Goal: Task Accomplishment & Management: Complete application form

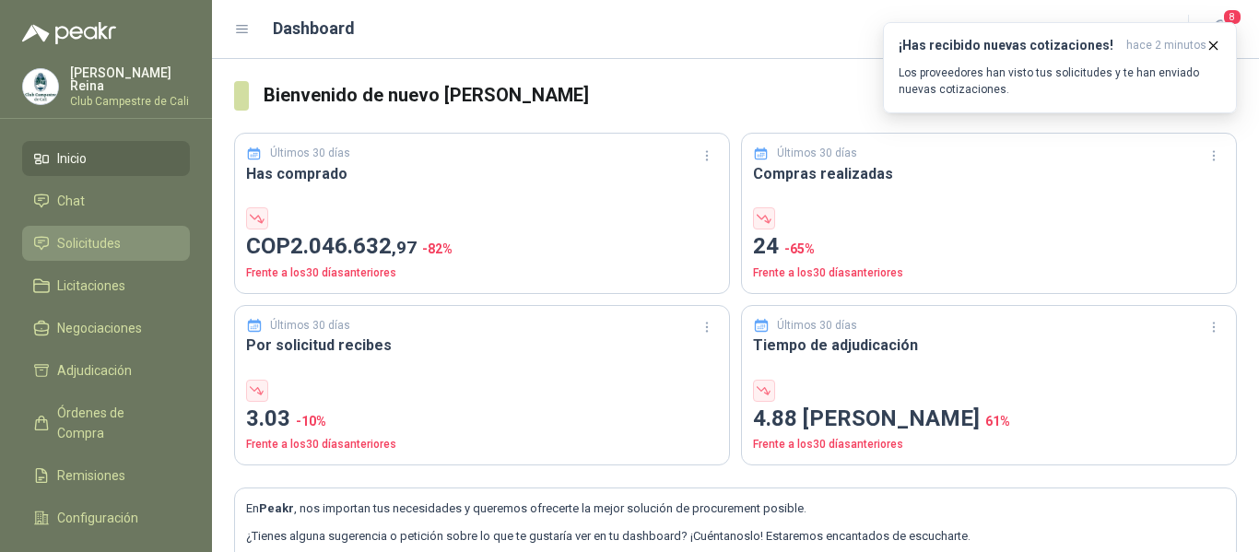
click at [71, 236] on span "Solicitudes" at bounding box center [89, 243] width 64 height 20
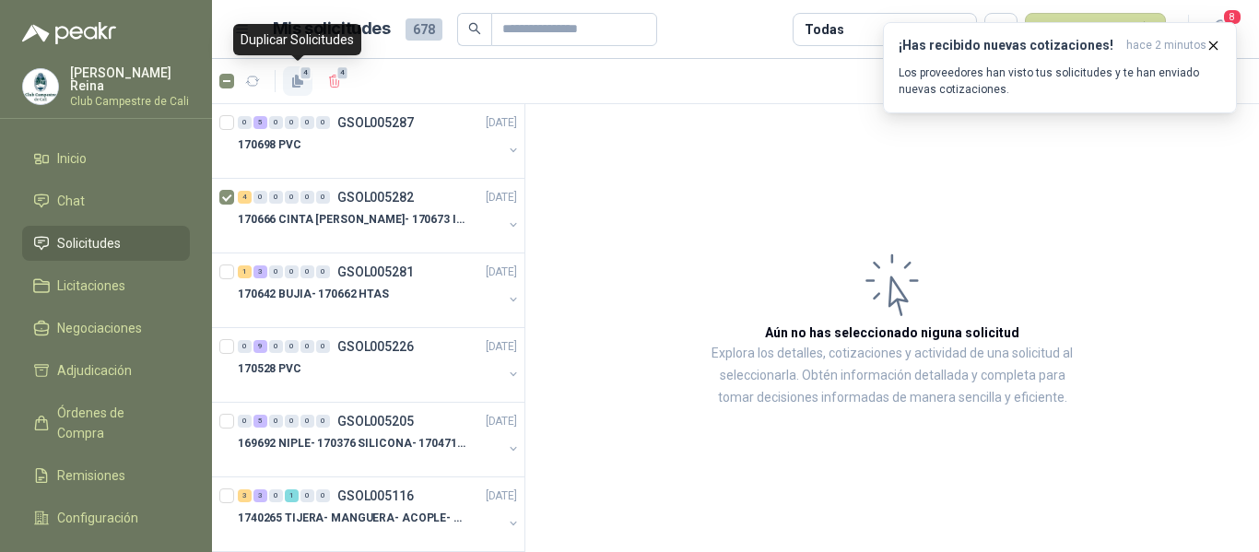
click at [304, 79] on span "4" at bounding box center [306, 72] width 13 height 15
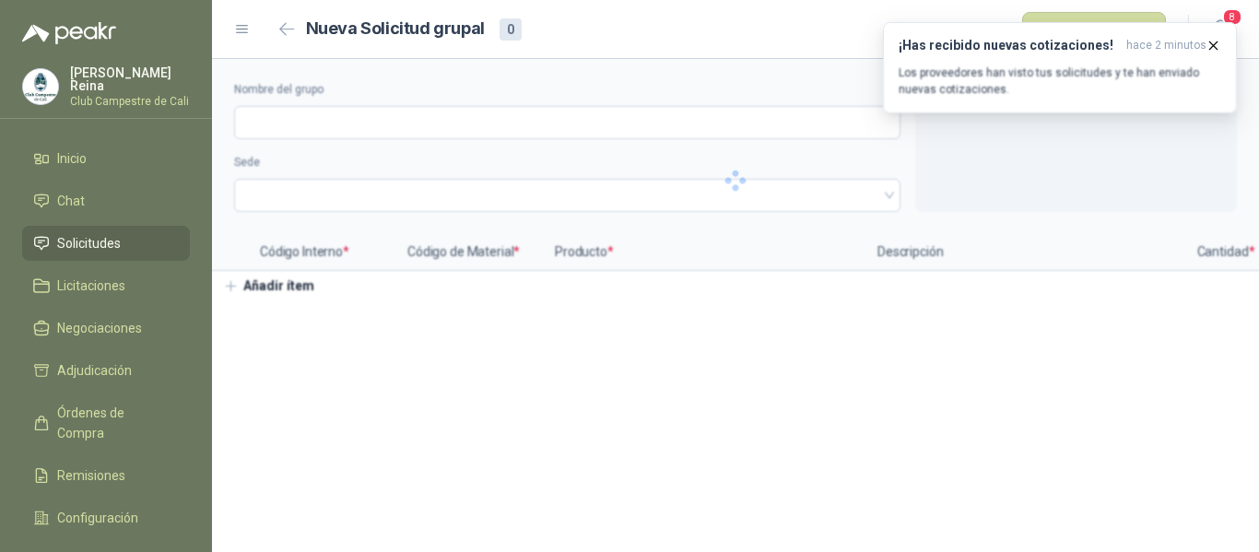
type input "**********"
